Goal: Information Seeking & Learning: Compare options

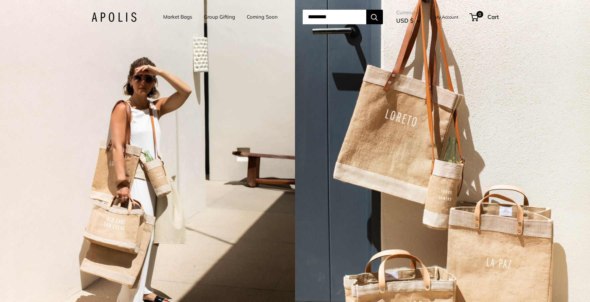
click at [170, 15] on link "Market Bags" at bounding box center [177, 16] width 29 height 9
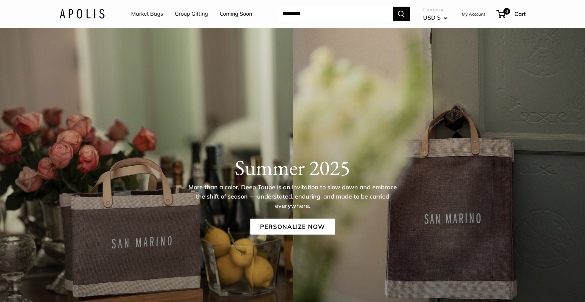
click at [240, 16] on link "Coming Soon" at bounding box center [236, 14] width 32 height 10
click at [288, 16] on input "Search..." at bounding box center [335, 14] width 116 height 15
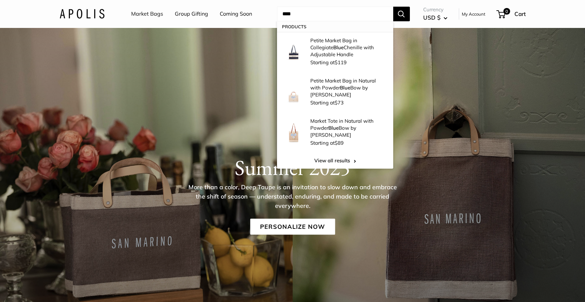
type input "****"
click at [404, 13] on button "Search" at bounding box center [401, 14] width 17 height 15
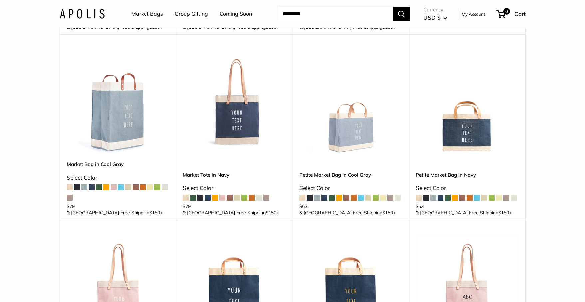
scroll to position [264, 0]
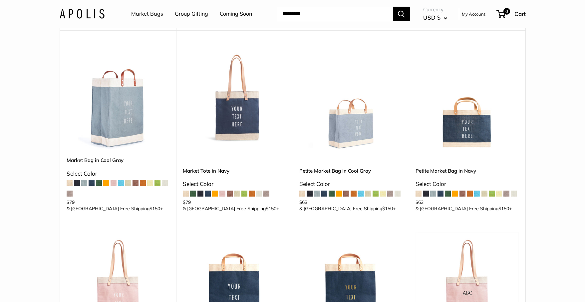
click at [121, 182] on span at bounding box center [121, 183] width 6 height 6
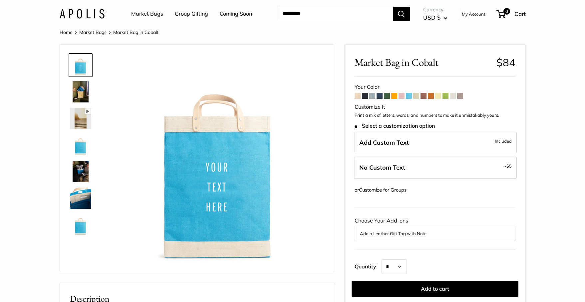
click at [78, 174] on img at bounding box center [80, 171] width 21 height 21
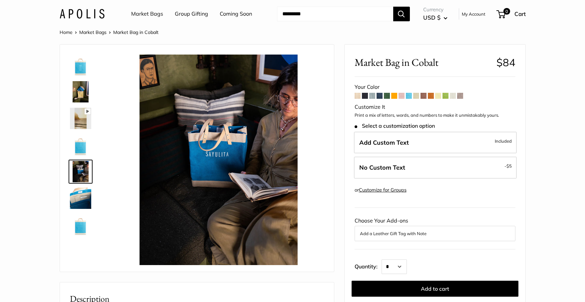
click at [373, 95] on span at bounding box center [372, 96] width 6 height 6
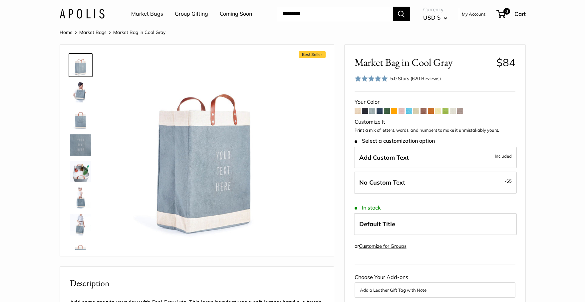
click at [380, 111] on span at bounding box center [380, 111] width 6 height 6
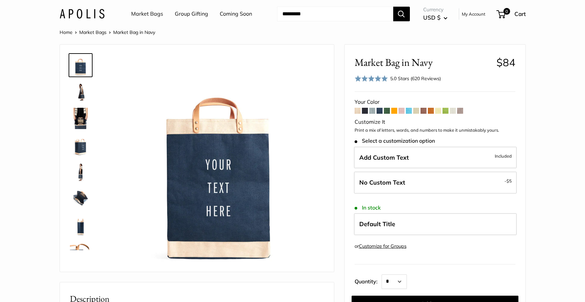
click at [409, 111] on span at bounding box center [409, 111] width 6 height 6
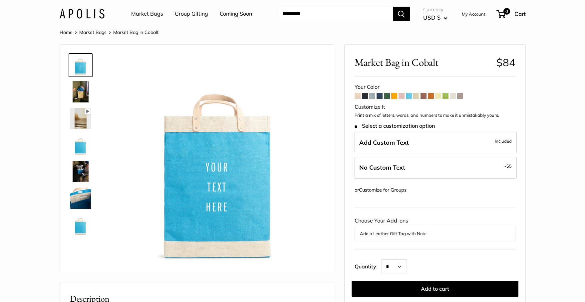
click at [72, 202] on img at bounding box center [80, 198] width 21 height 21
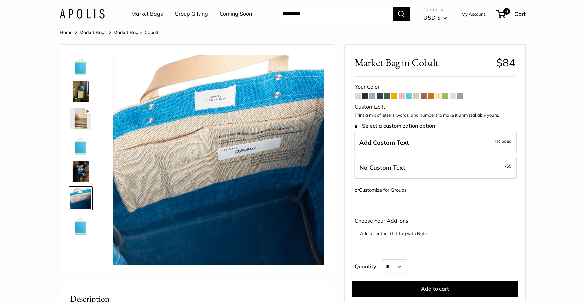
click at [81, 171] on img at bounding box center [80, 171] width 21 height 21
